Goal: Task Accomplishment & Management: Complete application form

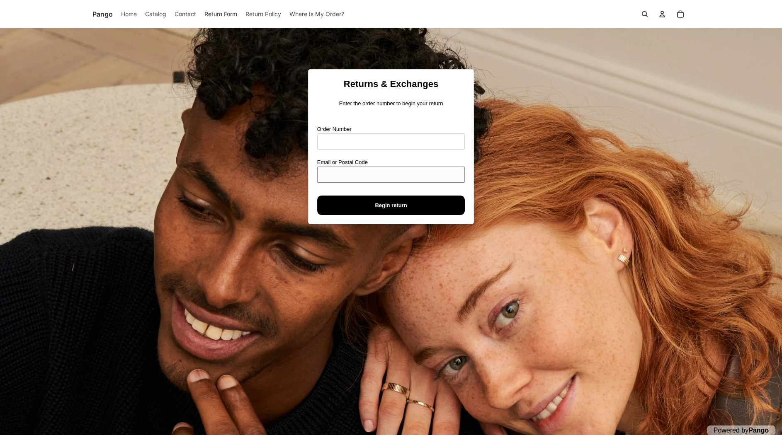
click at [350, 179] on input "Email or Postal Code" at bounding box center [391, 175] width 148 height 16
paste input "**********"
type input "**********"
click at [338, 144] on input "Order Number" at bounding box center [391, 142] width 148 height 16
type input "****"
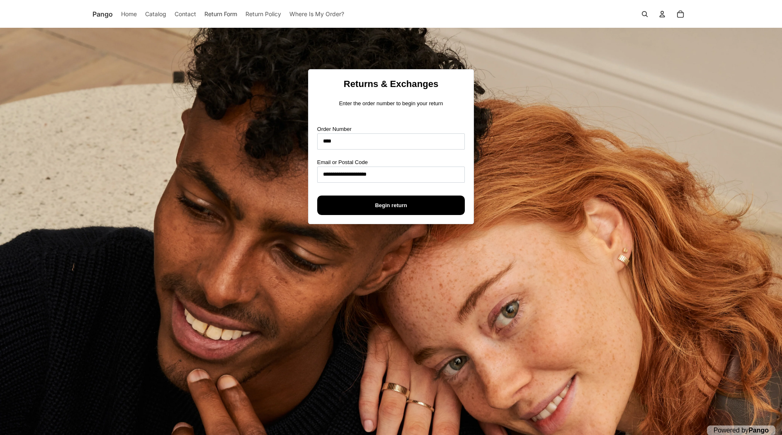
click at [424, 207] on span "Begin return" at bounding box center [391, 205] width 130 height 19
click at [339, 140] on input "Order Number" at bounding box center [391, 142] width 148 height 16
type input "****"
paste input "**********"
type input "**********"
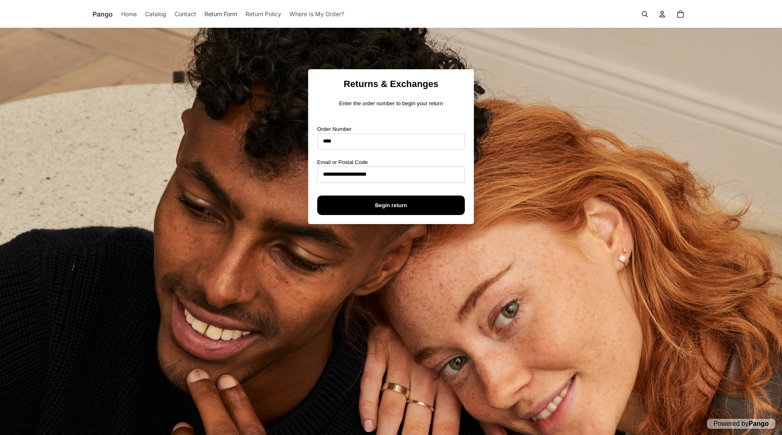
click at [366, 209] on span "Begin return" at bounding box center [391, 205] width 130 height 19
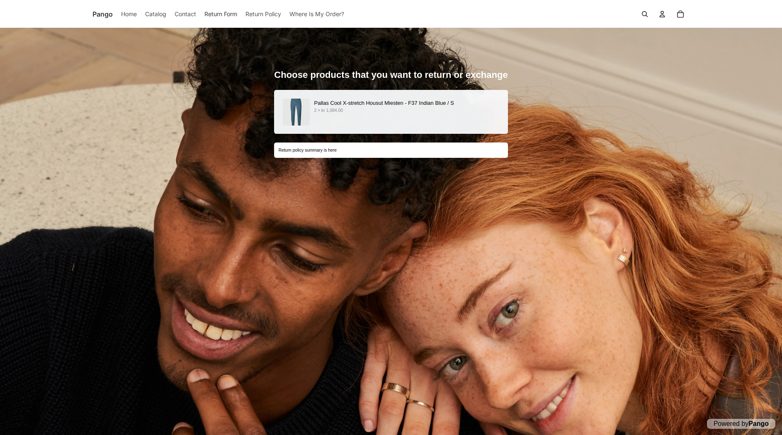
click at [361, 113] on p "2 × kr 1,084.00" at bounding box center [406, 110] width 185 height 7
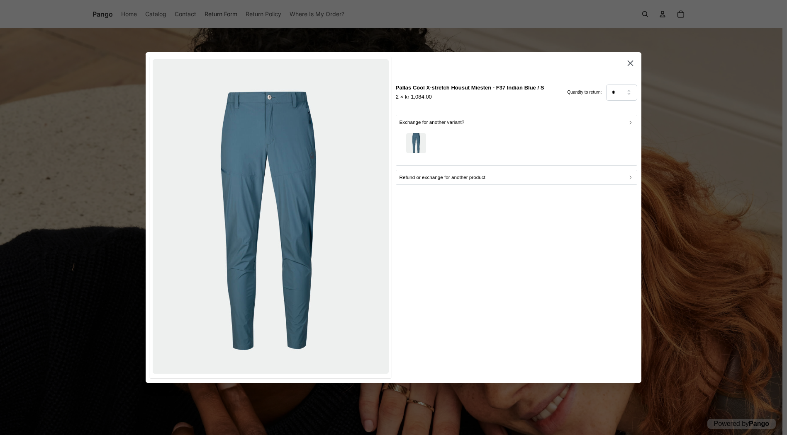
click at [475, 129] on div "button" at bounding box center [516, 144] width 234 height 36
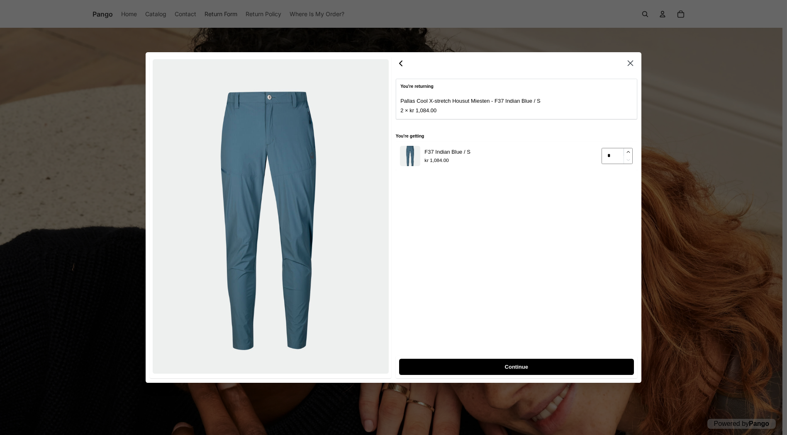
type input "*"
click at [629, 152] on icon "button" at bounding box center [627, 152] width 5 height 5
click at [504, 371] on span "Continue" at bounding box center [516, 367] width 217 height 15
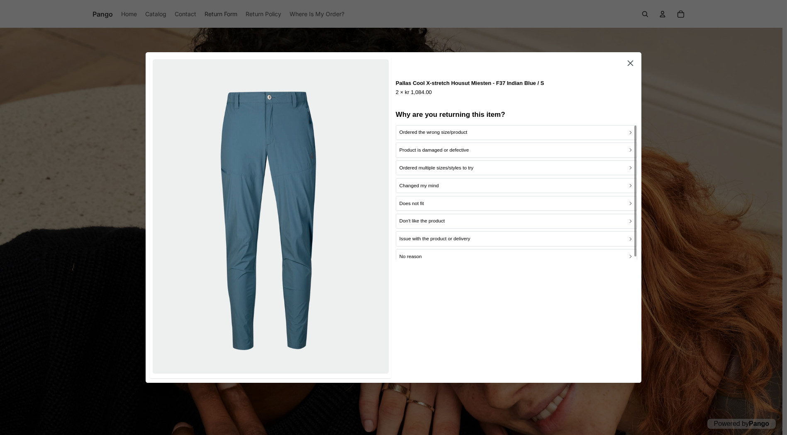
click at [423, 203] on p "Does not fit" at bounding box center [411, 204] width 24 height 8
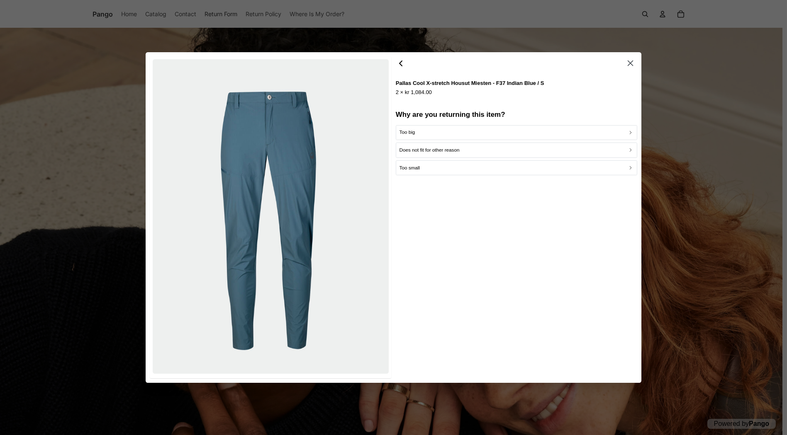
click at [402, 64] on icon "button" at bounding box center [401, 63] width 10 height 10
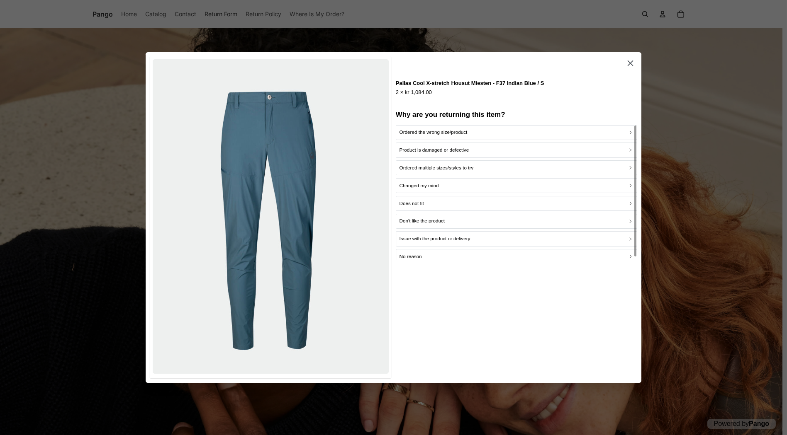
click at [438, 151] on p "Product is damaged or defective" at bounding box center [434, 150] width 70 height 8
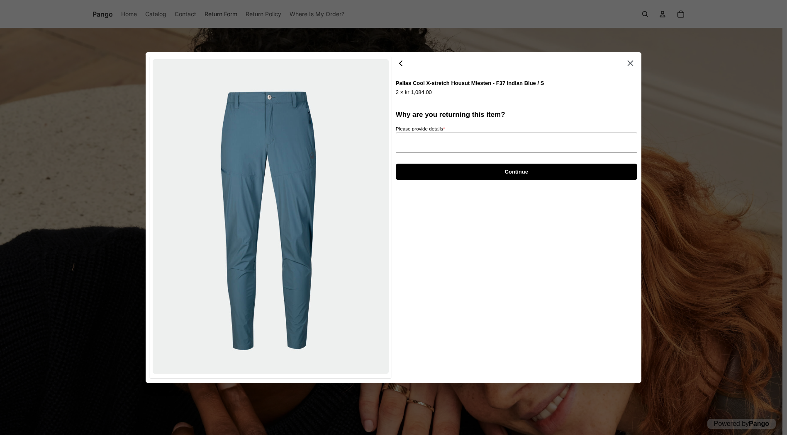
click at [417, 138] on textarea "Please provide details *" at bounding box center [516, 143] width 241 height 20
type textarea "*"
type textarea "**"
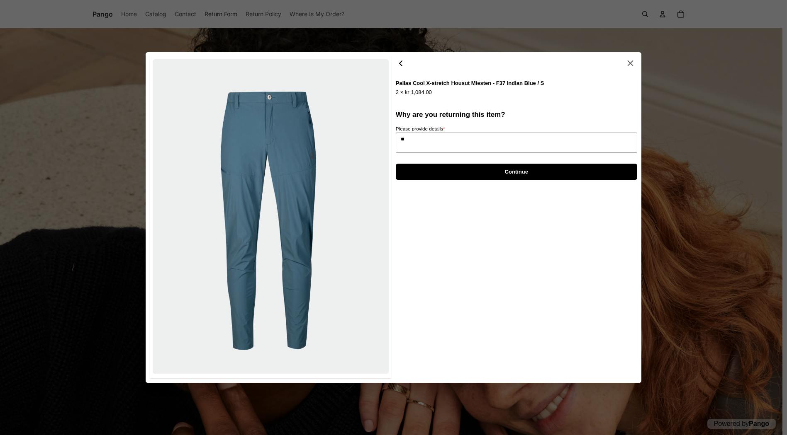
type textarea "*"
type textarea "***"
type textarea "*"
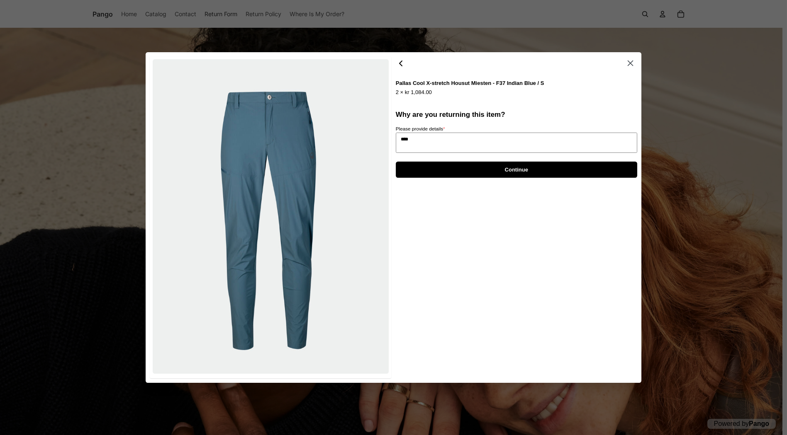
type textarea "****"
click at [437, 174] on span "Continue" at bounding box center [515, 169] width 223 height 15
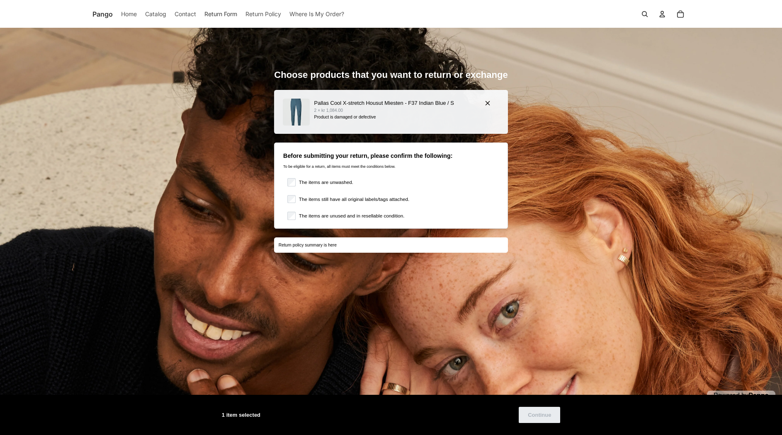
click at [366, 129] on div "Pallas Cool X-stretch Housut Miesten - F37 Indian Blue / S 2 × kr 1,084.00 Prod…" at bounding box center [390, 112] width 233 height 44
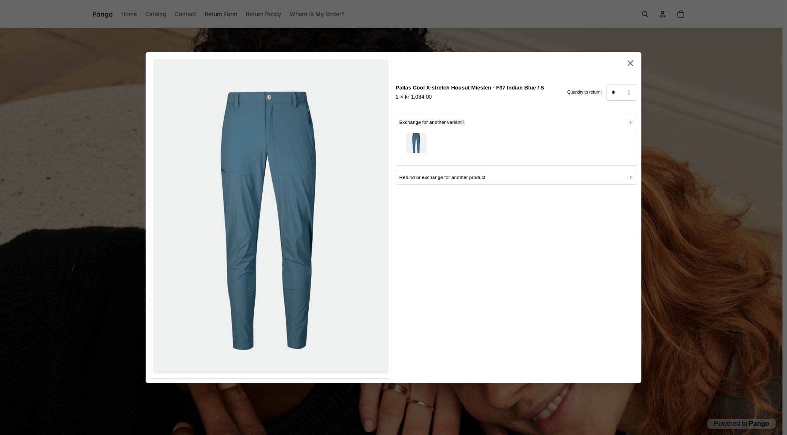
click at [475, 146] on div "button" at bounding box center [516, 144] width 234 height 36
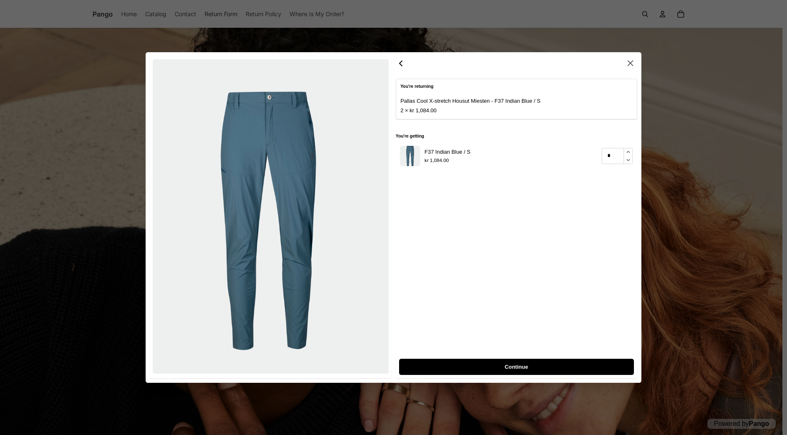
click at [487, 370] on span "Continue" at bounding box center [516, 367] width 217 height 15
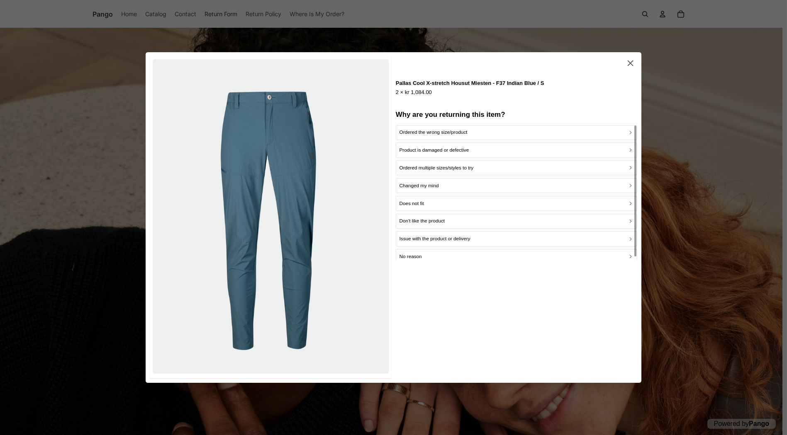
click at [450, 136] on p "Ordered the wrong size/product" at bounding box center [433, 133] width 68 height 8
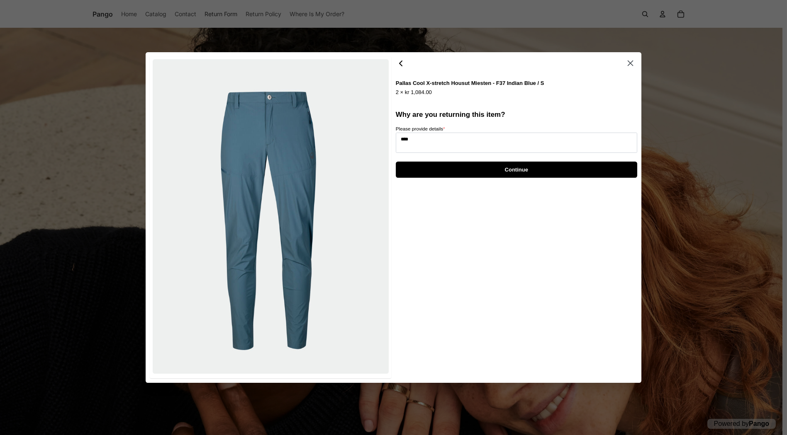
click at [401, 66] on icon "button" at bounding box center [401, 63] width 10 height 10
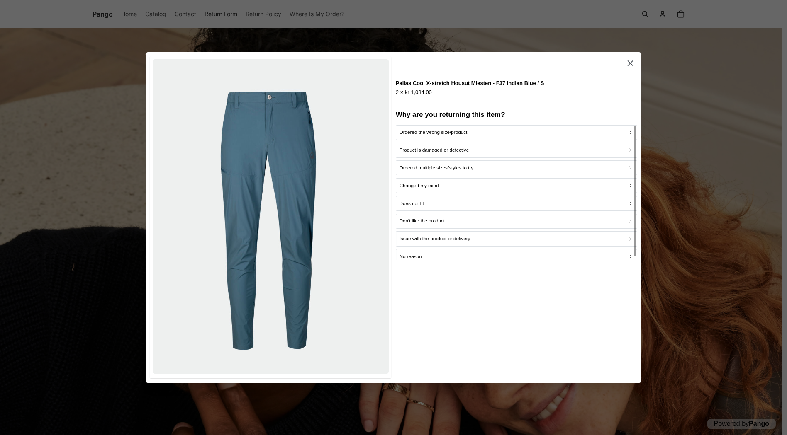
click at [417, 151] on p "Product is damaged or defective" at bounding box center [434, 150] width 70 height 8
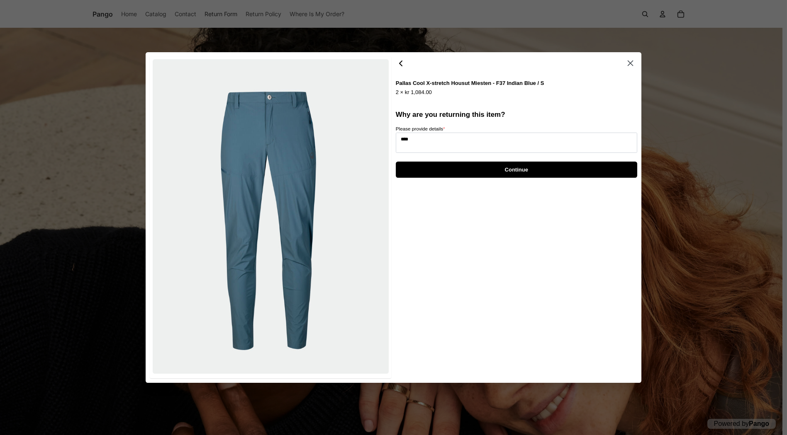
click at [400, 69] on div at bounding box center [516, 64] width 241 height 14
click at [399, 61] on icon "button" at bounding box center [401, 63] width 10 height 10
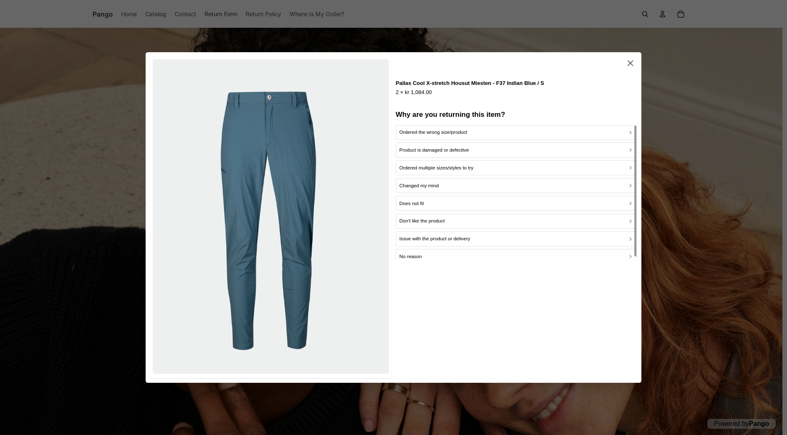
click at [435, 204] on div "Does not fit" at bounding box center [516, 204] width 234 height 8
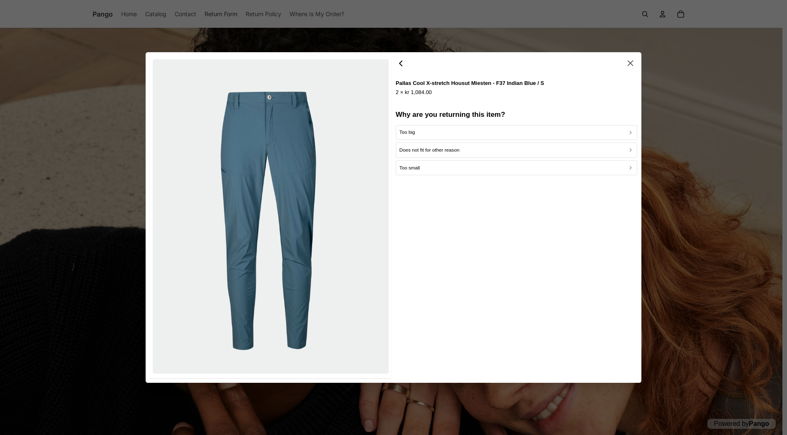
click at [423, 136] on div "Too big" at bounding box center [516, 133] width 234 height 8
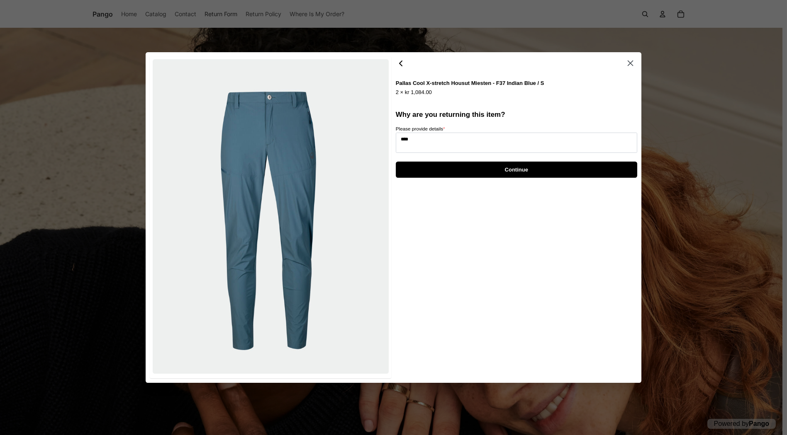
click at [459, 172] on span "Continue" at bounding box center [515, 169] width 223 height 15
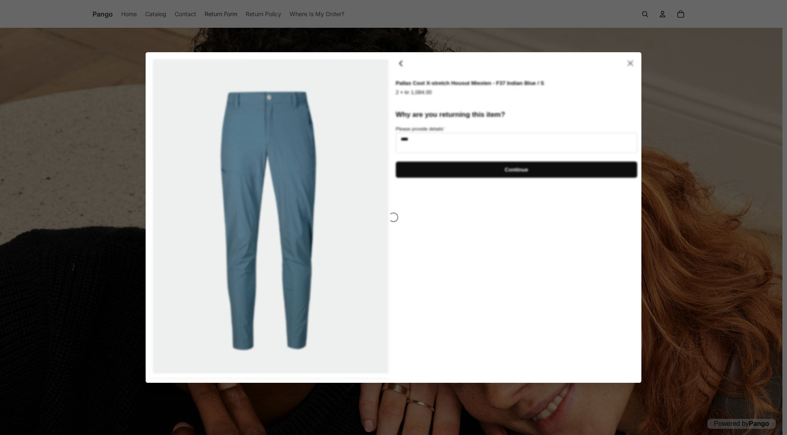
type textarea "*"
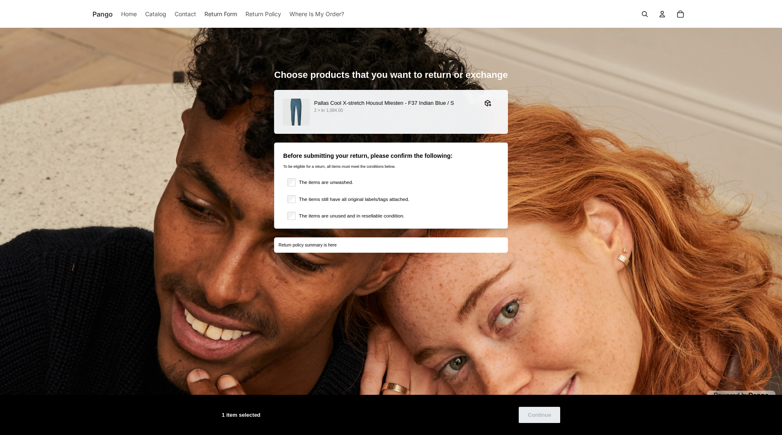
click at [327, 179] on label "The items are unwashed." at bounding box center [325, 182] width 58 height 8
click at [311, 196] on label "The items still have all original labels/tags attached." at bounding box center [353, 199] width 114 height 8
click at [328, 219] on label "The items are unused and in resellable condition." at bounding box center [350, 216] width 109 height 8
click at [719, 406] on div "1 item selected Continue" at bounding box center [391, 415] width 782 height 41
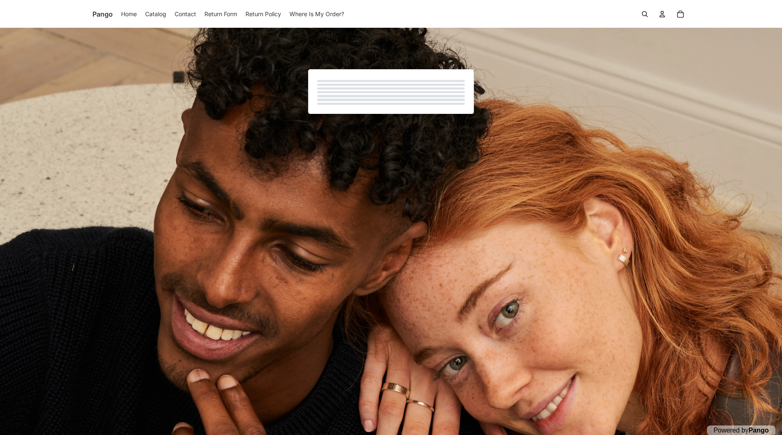
click at [610, 284] on div "Powered by Pango" at bounding box center [391, 235] width 782 height 415
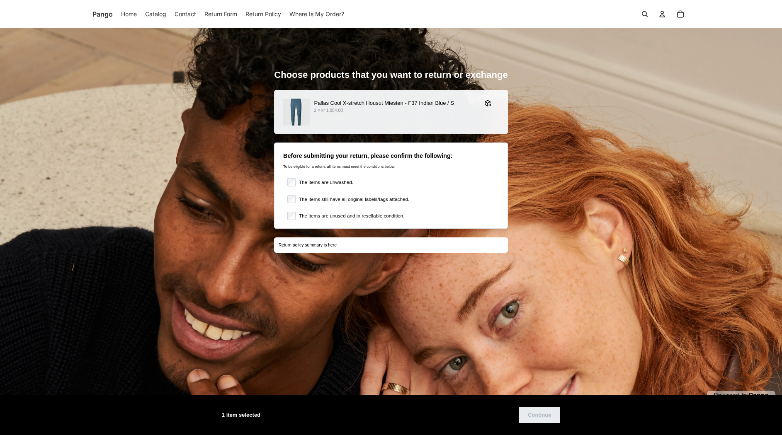
click at [317, 180] on label "The items are unwashed." at bounding box center [325, 182] width 58 height 8
click at [312, 197] on label "The items still have all original labels/tags attached." at bounding box center [353, 199] width 114 height 8
click at [307, 214] on label "The items are unused and in resellable condition." at bounding box center [350, 216] width 109 height 8
click at [542, 413] on span "Continue" at bounding box center [539, 415] width 23 height 15
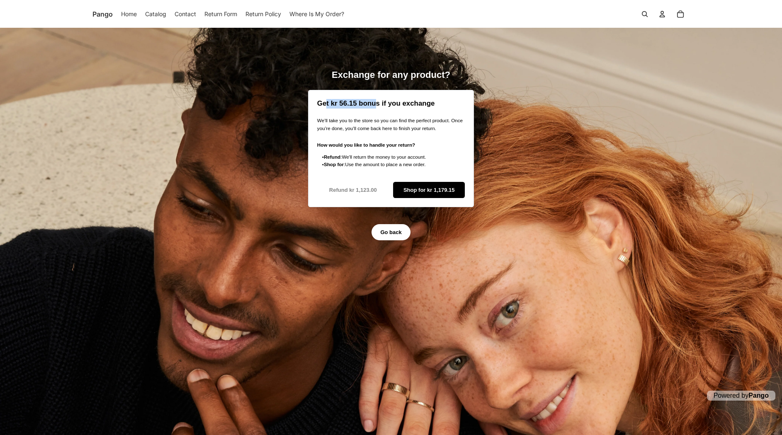
drag, startPoint x: 325, startPoint y: 105, endPoint x: 371, endPoint y: 99, distance: 46.4
click at [371, 99] on h2 "Get kr 56.15 bonus if you exchange" at bounding box center [391, 104] width 148 height 10
click at [338, 103] on h2 "Get kr 56.15 bonus if you exchange" at bounding box center [391, 104] width 148 height 10
drag, startPoint x: 327, startPoint y: 103, endPoint x: 360, endPoint y: 105, distance: 32.8
click at [360, 105] on h2 "Get kr 56.15 bonus if you exchange" at bounding box center [391, 104] width 148 height 10
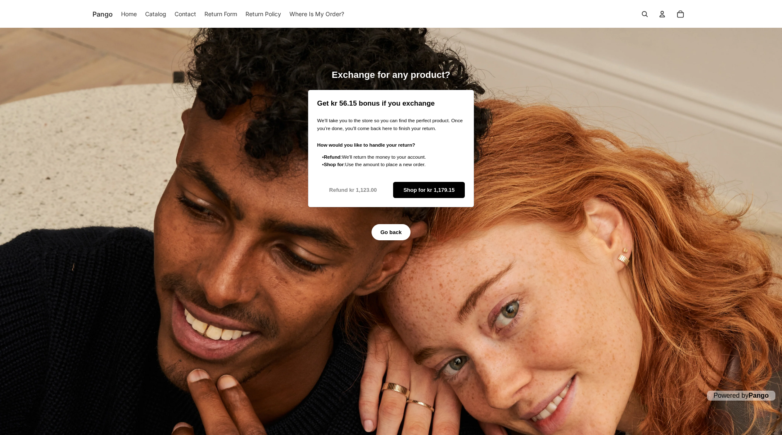
click at [384, 122] on p "We’ll take you to the store so you can find the perfect product. Once you’re do…" at bounding box center [391, 124] width 148 height 15
click at [423, 191] on span "Shop for kr 1,179.15" at bounding box center [428, 189] width 51 height 15
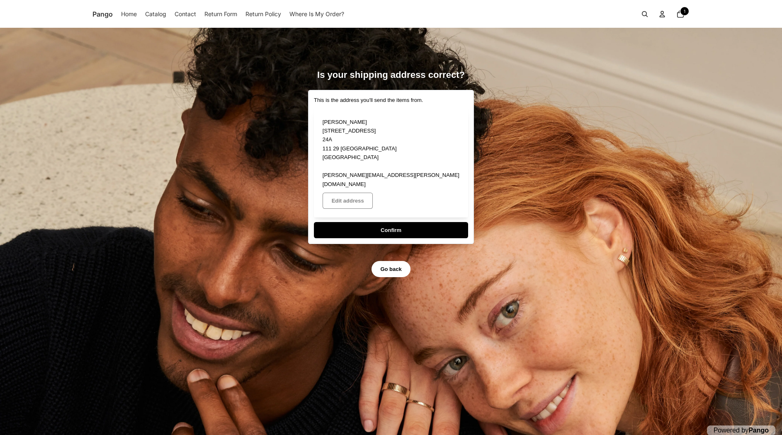
click at [365, 223] on span "Confirm" at bounding box center [391, 230] width 136 height 15
select select "**"
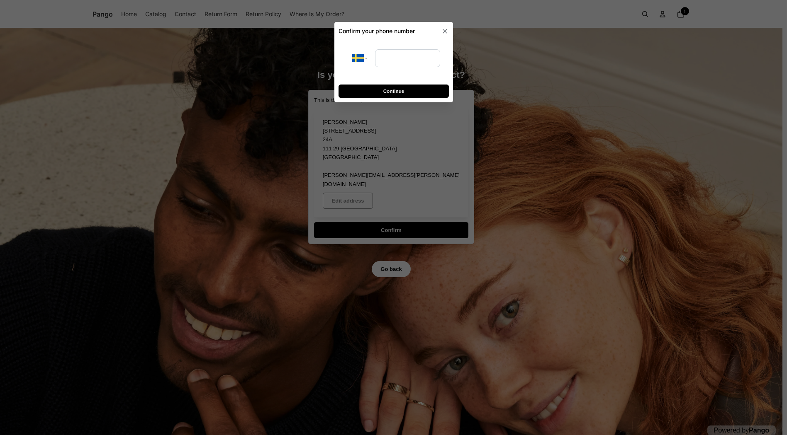
click at [393, 43] on div "**********" at bounding box center [393, 57] width 110 height 35
click at [389, 56] on input "tel" at bounding box center [406, 58] width 65 height 18
type input "**********"
click at [401, 85] on span "Continue" at bounding box center [393, 91] width 21 height 13
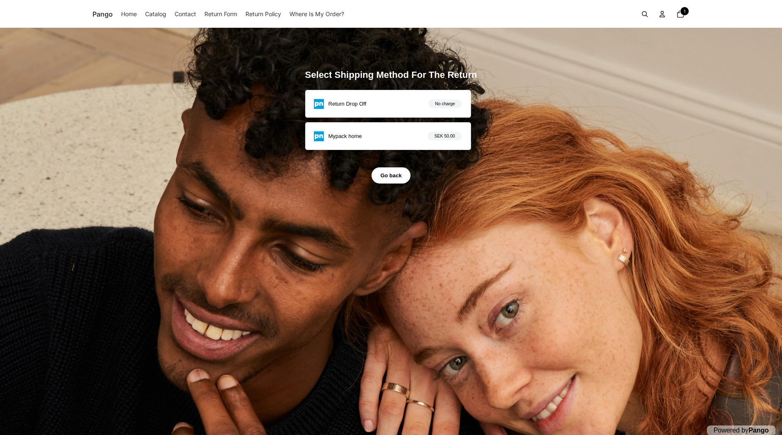
click at [367, 106] on p "Return Drop Off" at bounding box center [347, 104] width 38 height 9
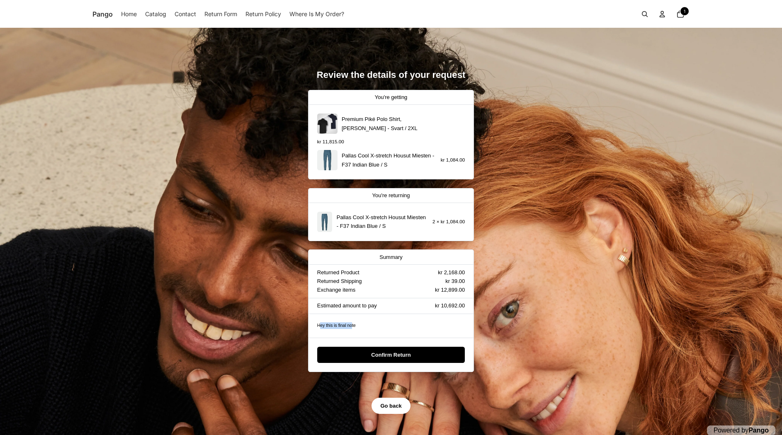
drag, startPoint x: 351, startPoint y: 324, endPoint x: 321, endPoint y: 326, distance: 29.9
click at [321, 326] on div "Hey this is final note" at bounding box center [391, 326] width 148 height 7
click at [345, 326] on div "Hey this is final note" at bounding box center [391, 326] width 148 height 7
drag, startPoint x: 367, startPoint y: 325, endPoint x: 303, endPoint y: 323, distance: 63.9
click at [303, 323] on div "Review the details of your request You're getting Premium Piké Polo Shirt, Herr…" at bounding box center [391, 235] width 782 height 415
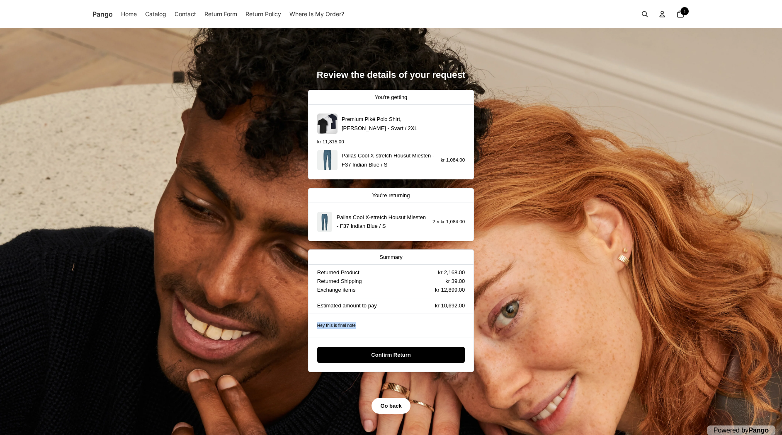
click at [368, 319] on div "Hey this is final note" at bounding box center [391, 326] width 165 height 24
click at [389, 358] on span "Confirm Return" at bounding box center [390, 354] width 39 height 15
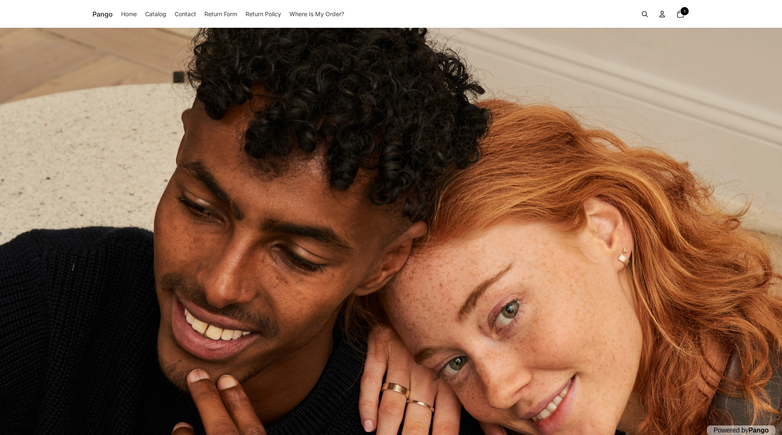
click at [399, 354] on div "Powered by Pango" at bounding box center [391, 235] width 782 height 415
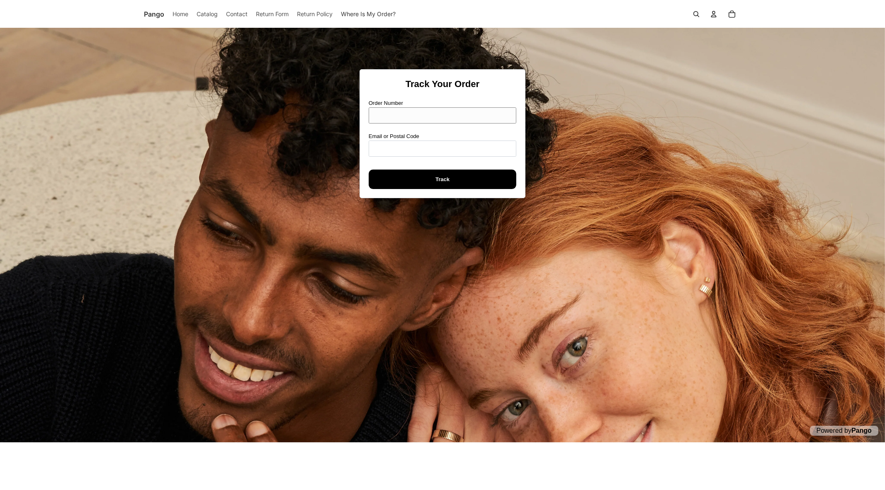
drag, startPoint x: 0, startPoint y: 0, endPoint x: 427, endPoint y: 121, distance: 443.9
click at [427, 121] on input "Order Number" at bounding box center [443, 115] width 148 height 16
click at [394, 117] on input "Order Number" at bounding box center [443, 115] width 148 height 16
paste input "****"
type input "****"
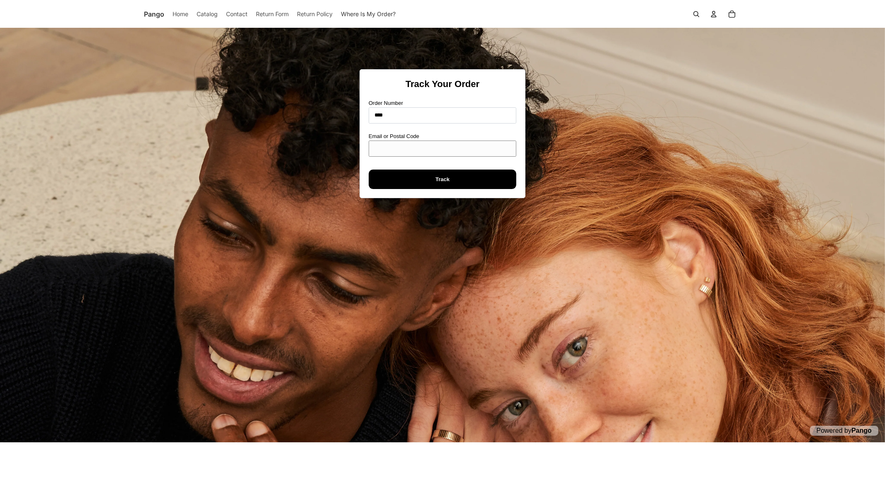
click at [389, 150] on input "Email or Postal Code" at bounding box center [443, 149] width 148 height 16
click at [406, 150] on input "Email or Postal Code" at bounding box center [443, 149] width 148 height 16
paste input "**********"
type input "**********"
click at [376, 185] on button "Track" at bounding box center [443, 179] width 148 height 19
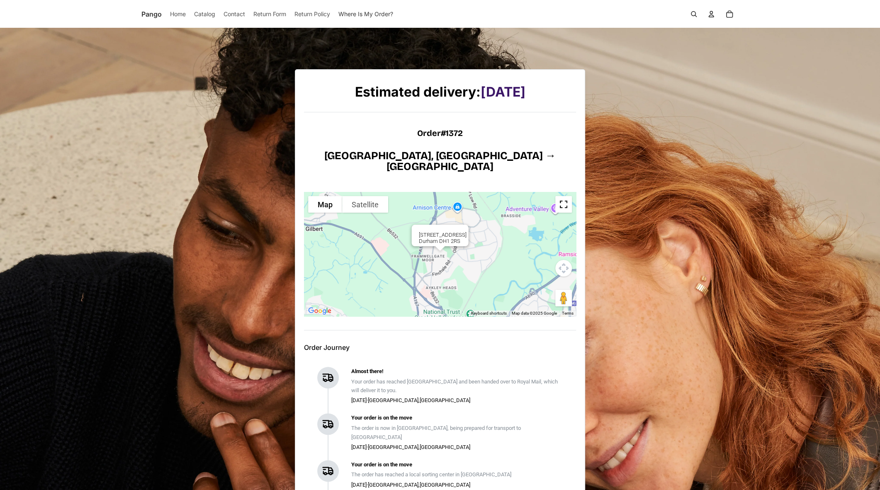
click at [213, 138] on div "Estimated delivery: Tomorrow Order #1372 Norrköping, Sweden → Durham To navigat…" at bounding box center [440, 314] width 880 height 572
